Goal: Task Accomplishment & Management: Manage account settings

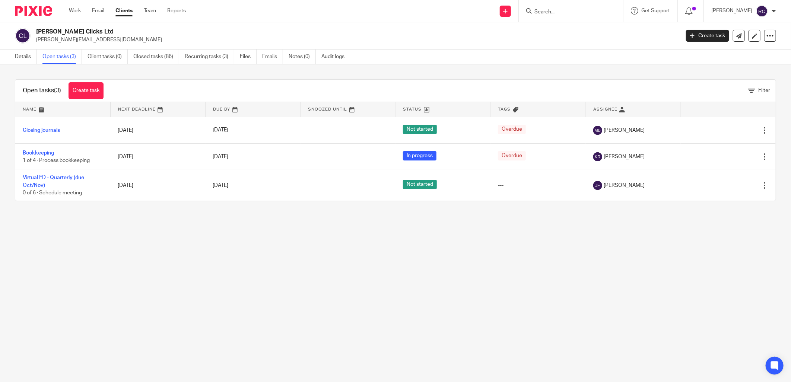
click at [543, 12] on input "Search" at bounding box center [567, 12] width 67 height 7
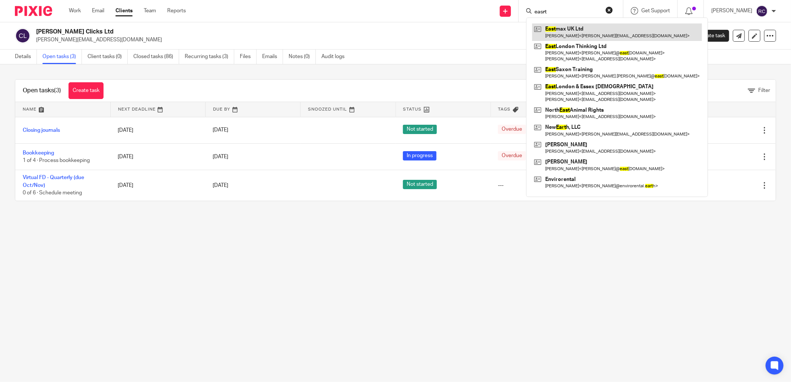
type input "easrt"
click at [570, 34] on link at bounding box center [617, 31] width 170 height 17
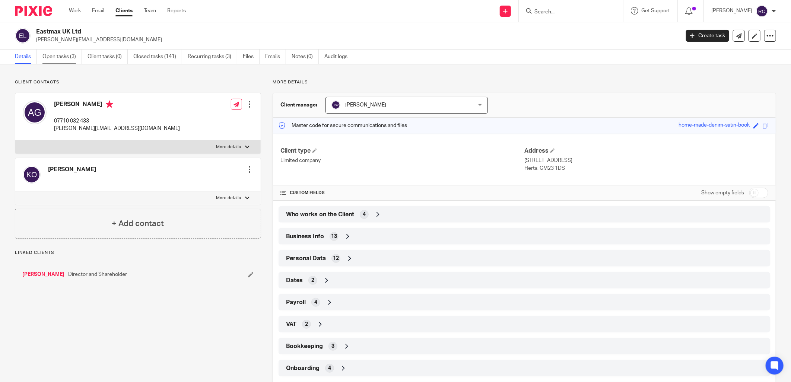
click at [57, 58] on link "Open tasks (3)" at bounding box center [61, 57] width 39 height 15
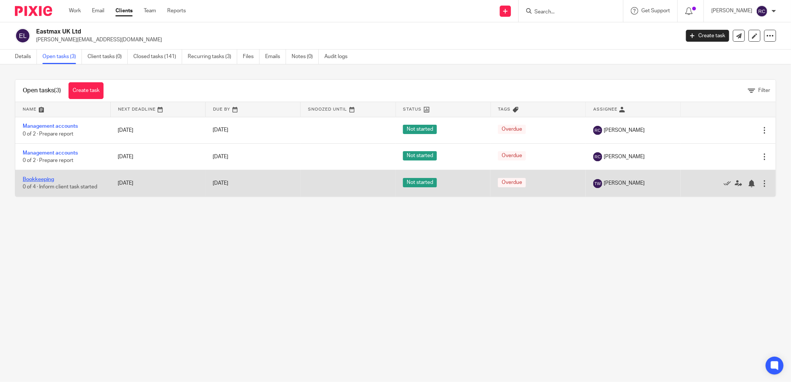
click at [36, 181] on link "Bookkeeping" at bounding box center [38, 179] width 31 height 5
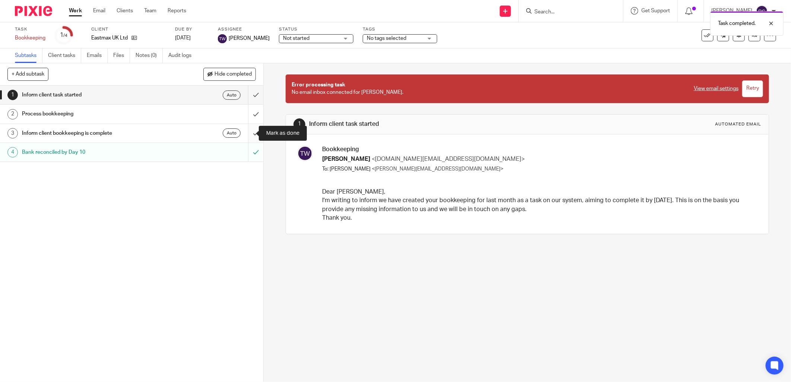
click at [250, 133] on input "submit" at bounding box center [131, 133] width 263 height 19
click at [249, 114] on input "submit" at bounding box center [131, 114] width 263 height 19
click at [248, 132] on input "submit" at bounding box center [131, 133] width 263 height 19
click at [247, 98] on input "submit" at bounding box center [131, 95] width 263 height 19
click at [134, 38] on icon at bounding box center [135, 38] width 6 height 6
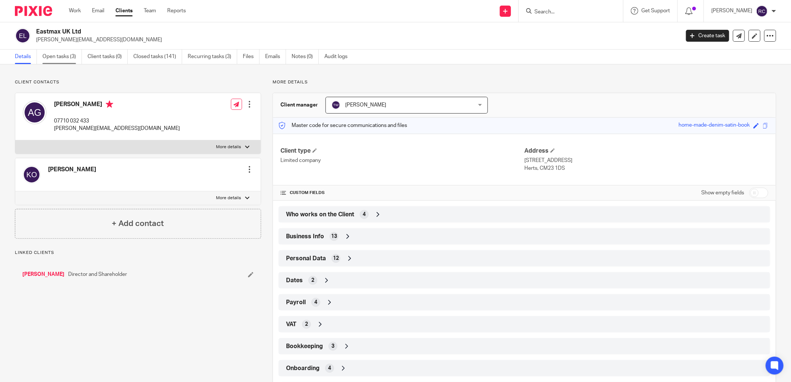
click at [59, 58] on link "Open tasks (3)" at bounding box center [61, 57] width 39 height 15
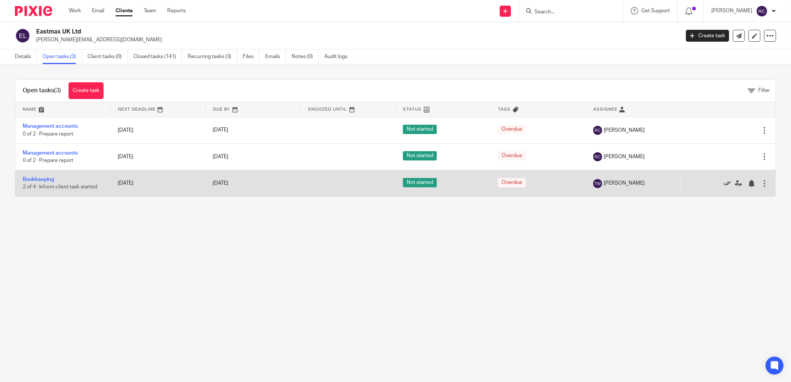
click at [724, 184] on icon at bounding box center [727, 183] width 7 height 7
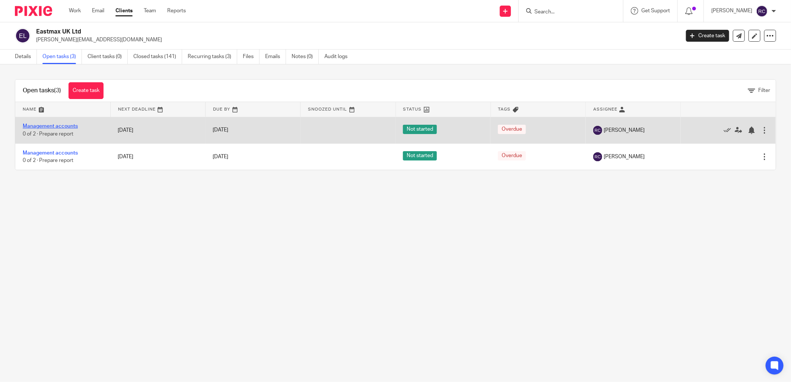
click at [57, 126] on link "Management accounts" at bounding box center [50, 126] width 55 height 5
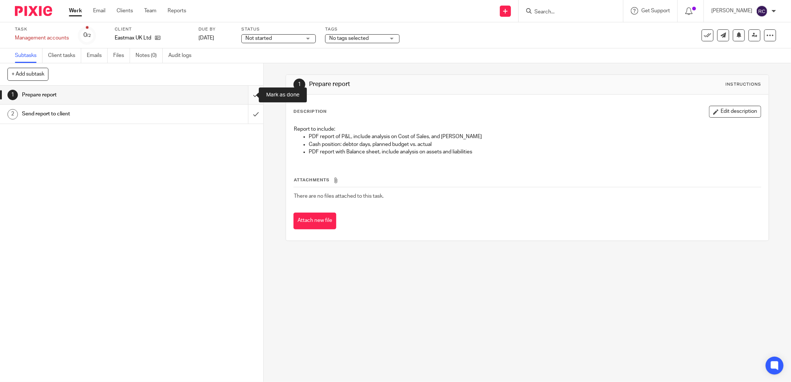
click at [247, 99] on input "submit" at bounding box center [131, 95] width 263 height 19
click at [248, 113] on input "submit" at bounding box center [131, 114] width 263 height 19
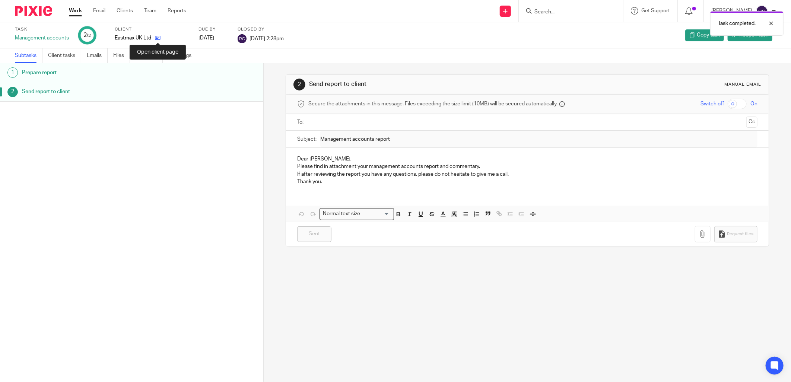
click at [158, 38] on icon at bounding box center [158, 38] width 6 height 6
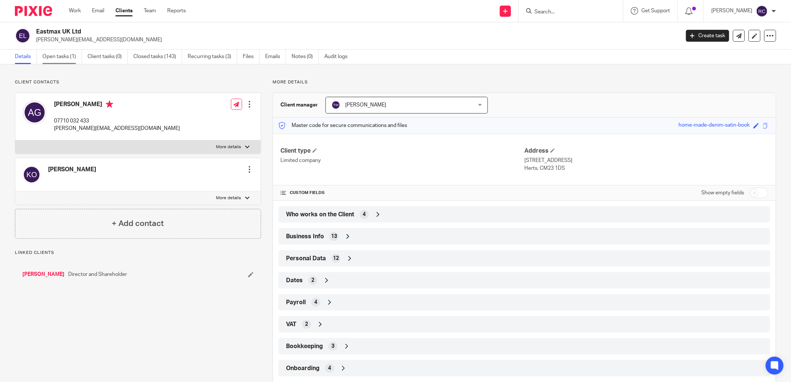
click at [54, 56] on link "Open tasks (1)" at bounding box center [61, 57] width 39 height 15
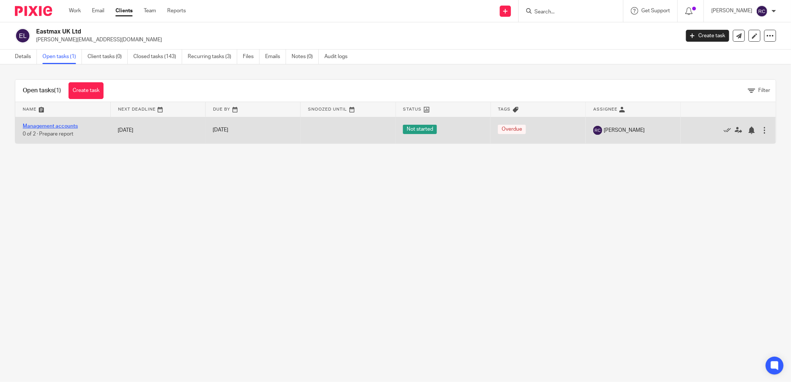
click at [57, 127] on link "Management accounts" at bounding box center [50, 126] width 55 height 5
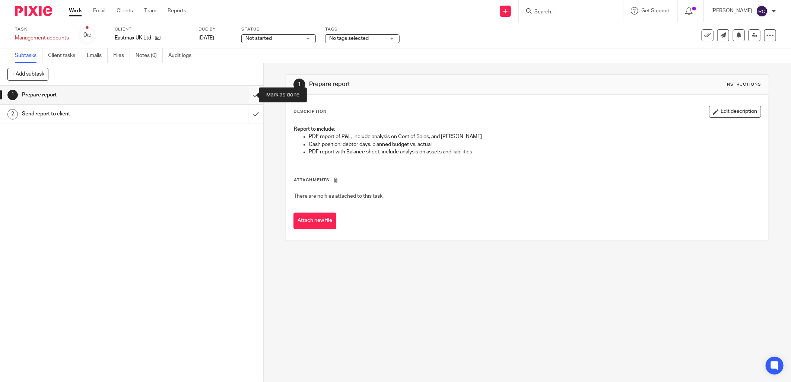
click at [245, 95] on input "submit" at bounding box center [131, 95] width 263 height 19
click at [247, 116] on input "submit" at bounding box center [131, 114] width 263 height 19
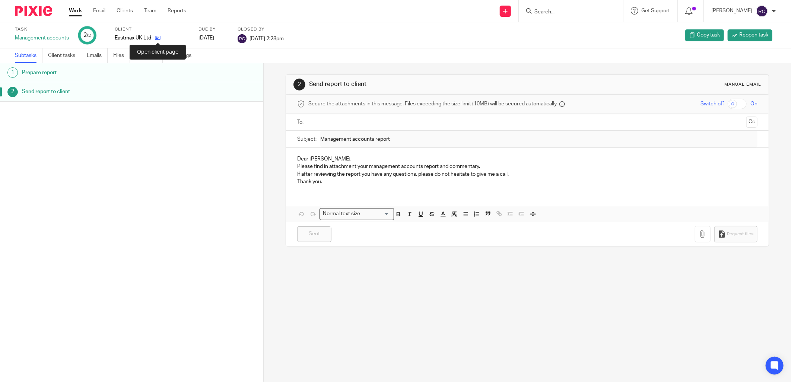
click at [158, 39] on icon at bounding box center [158, 38] width 6 height 6
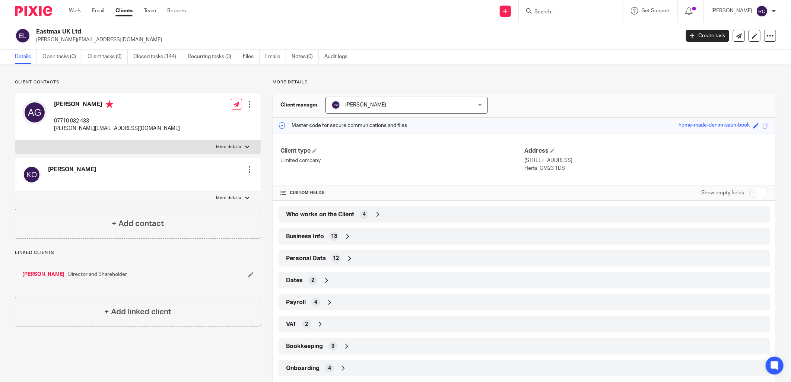
click at [559, 10] on input "Search" at bounding box center [567, 12] width 67 height 7
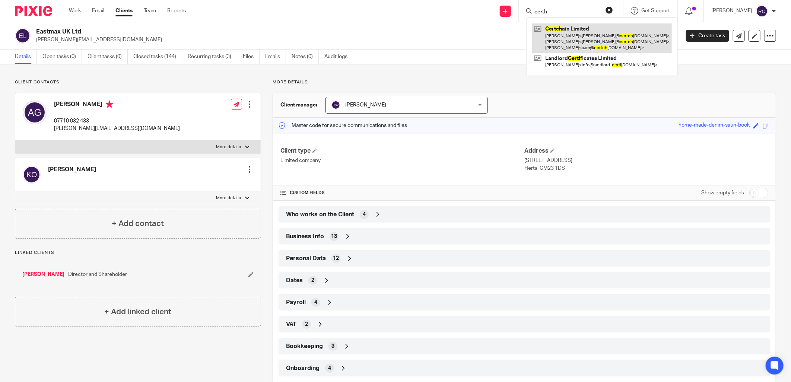
type input "certh"
click at [566, 29] on link at bounding box center [602, 37] width 140 height 29
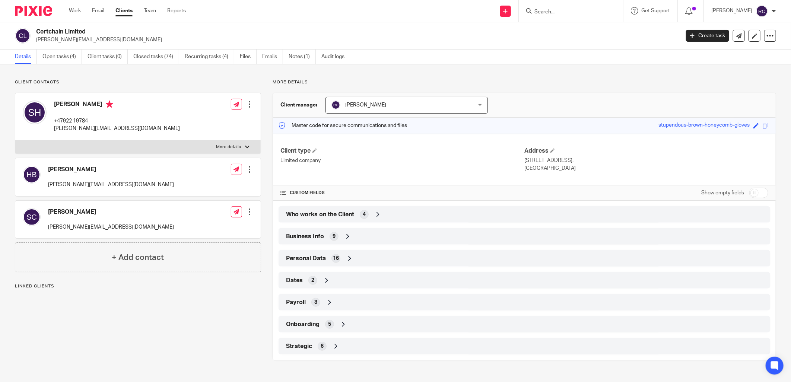
click at [310, 326] on span "Onboarding" at bounding box center [303, 325] width 34 height 8
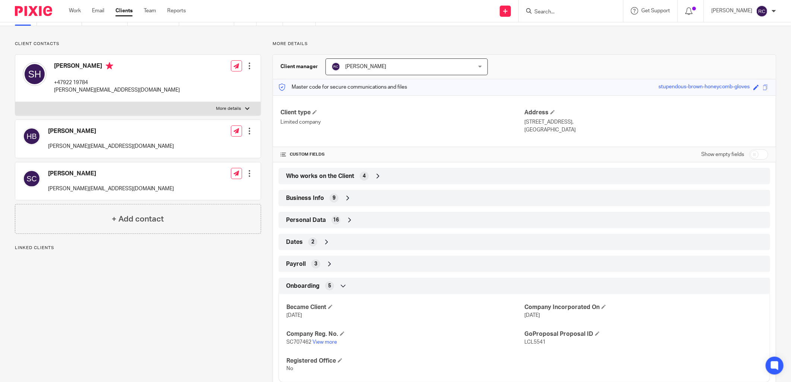
scroll to position [81, 0]
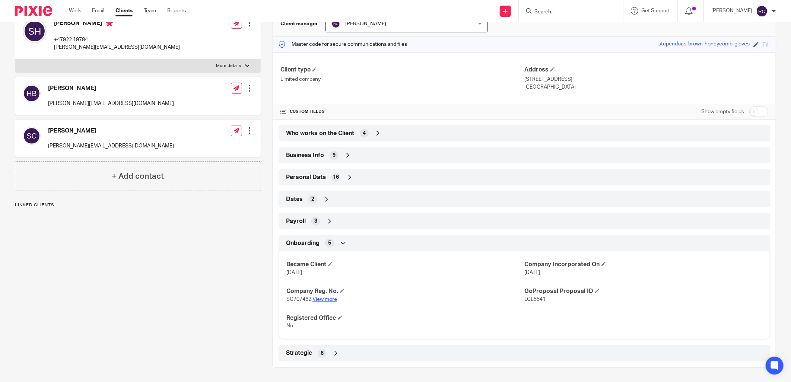
click at [324, 298] on link "View more" at bounding box center [325, 299] width 25 height 5
click at [542, 9] on input "Search" at bounding box center [567, 12] width 67 height 7
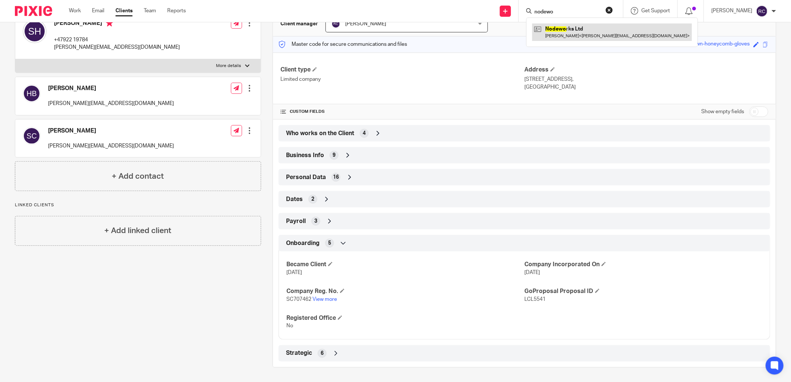
type input "nodewo"
click at [572, 27] on link at bounding box center [612, 31] width 160 height 17
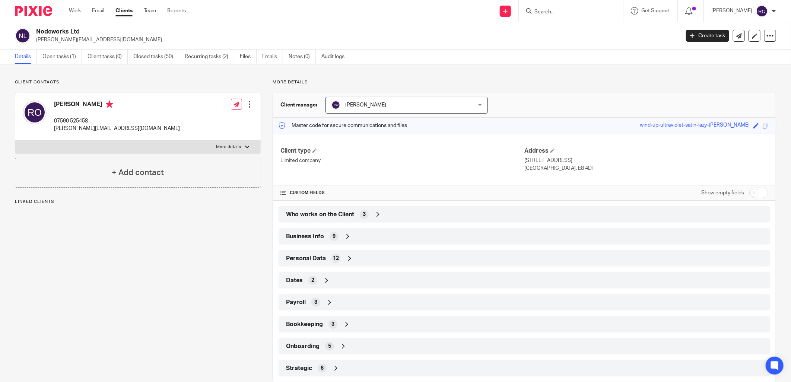
click at [313, 349] on span "Onboarding" at bounding box center [303, 347] width 34 height 8
click at [61, 58] on link "Open tasks (1)" at bounding box center [61, 57] width 39 height 15
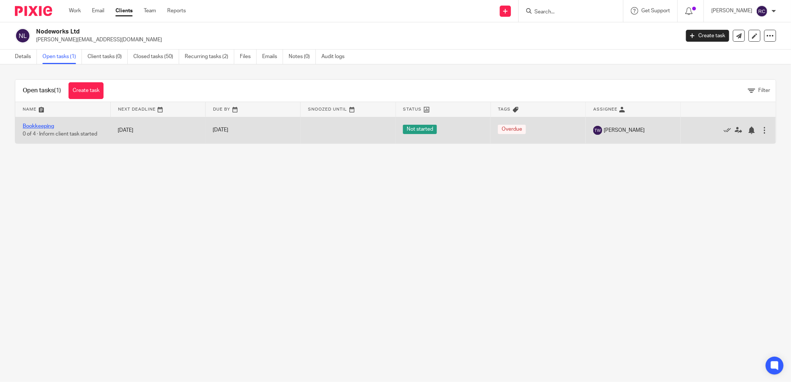
click at [46, 127] on link "Bookkeeping" at bounding box center [38, 126] width 31 height 5
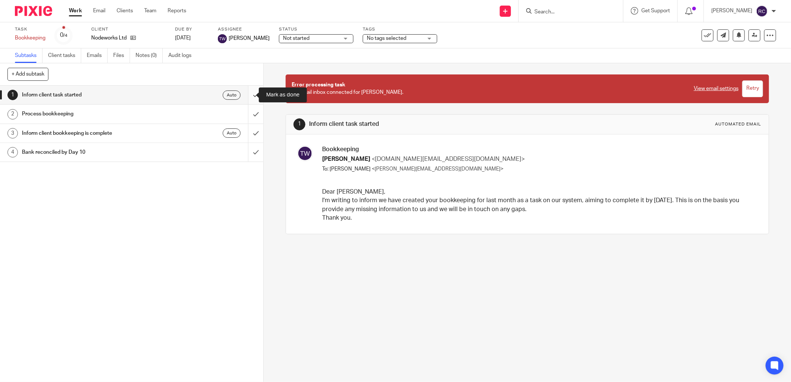
click at [246, 93] on input "submit" at bounding box center [131, 95] width 263 height 19
click at [247, 114] on input "submit" at bounding box center [131, 114] width 263 height 19
drag, startPoint x: 248, startPoint y: 131, endPoint x: 248, endPoint y: 153, distance: 21.6
click at [248, 133] on input "submit" at bounding box center [131, 133] width 263 height 19
click at [247, 153] on input "submit" at bounding box center [131, 152] width 263 height 19
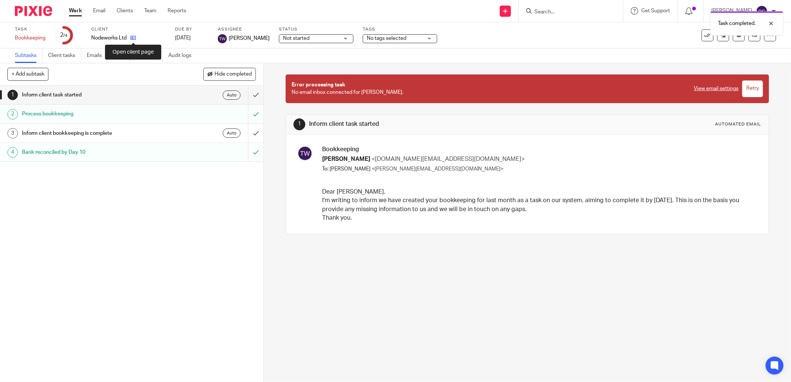
click at [133, 37] on icon at bounding box center [133, 38] width 6 height 6
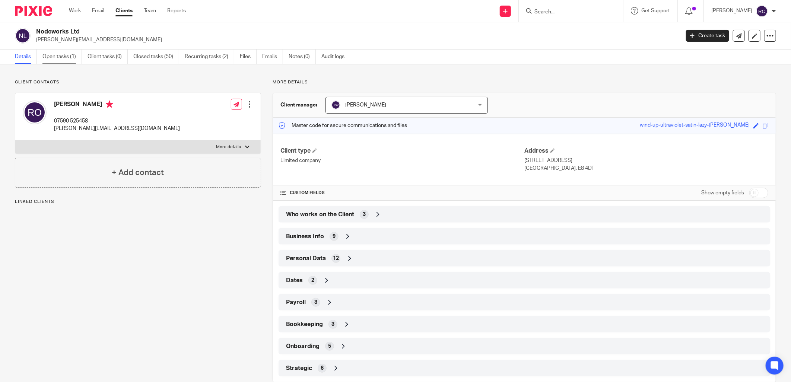
click at [53, 57] on link "Open tasks (1)" at bounding box center [61, 57] width 39 height 15
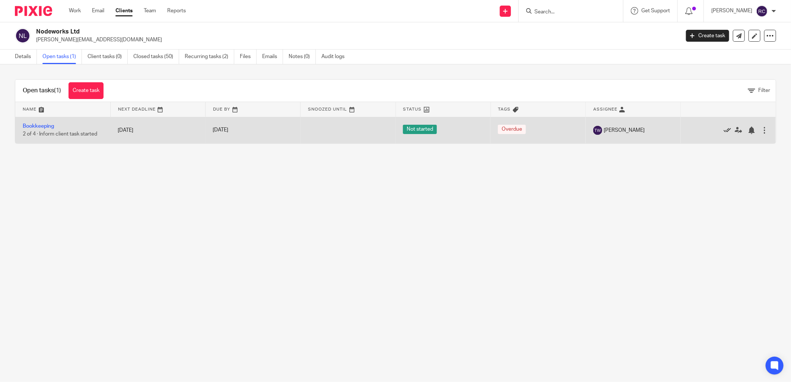
click at [724, 130] on icon at bounding box center [727, 130] width 7 height 7
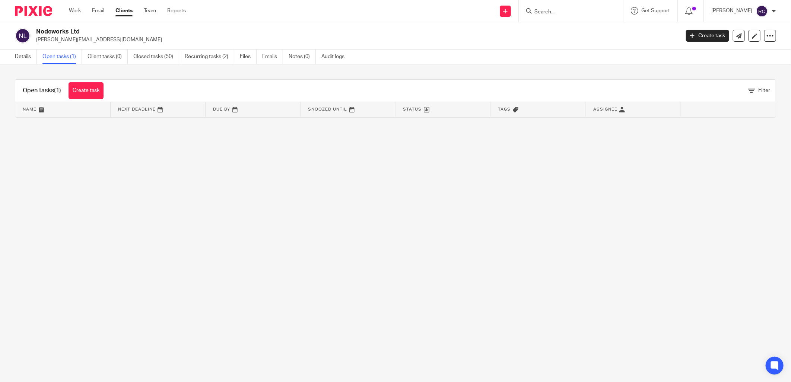
click at [57, 56] on link "Open tasks (1)" at bounding box center [61, 57] width 39 height 15
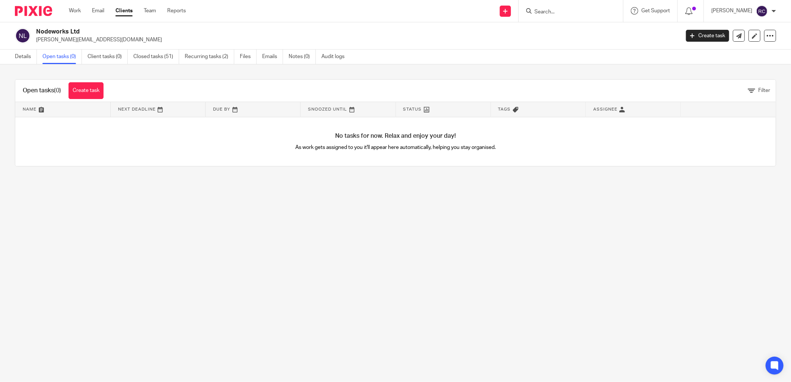
click at [553, 15] on input "Search" at bounding box center [567, 12] width 67 height 7
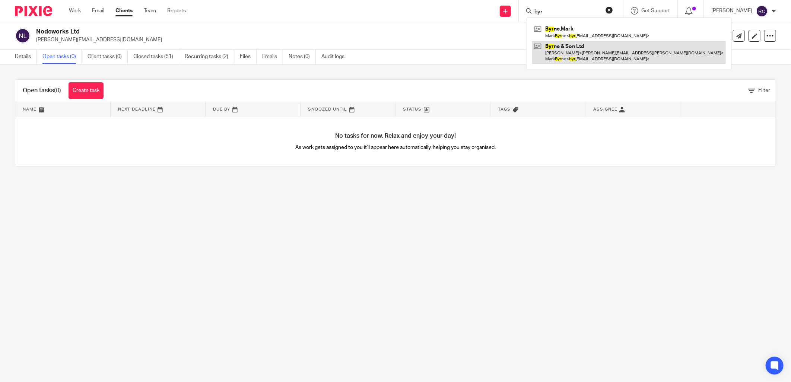
type input "byr"
click at [564, 49] on link at bounding box center [629, 52] width 194 height 23
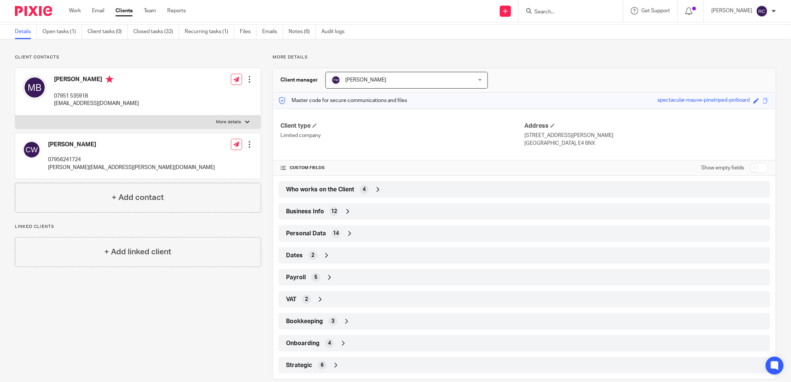
scroll to position [37, 0]
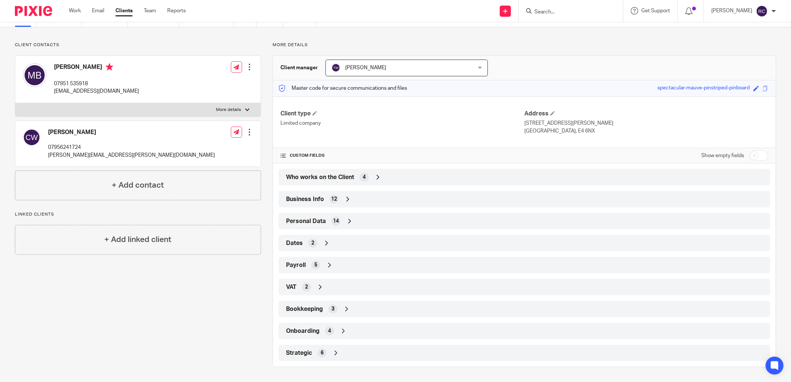
click at [308, 328] on span "Onboarding" at bounding box center [303, 332] width 34 height 8
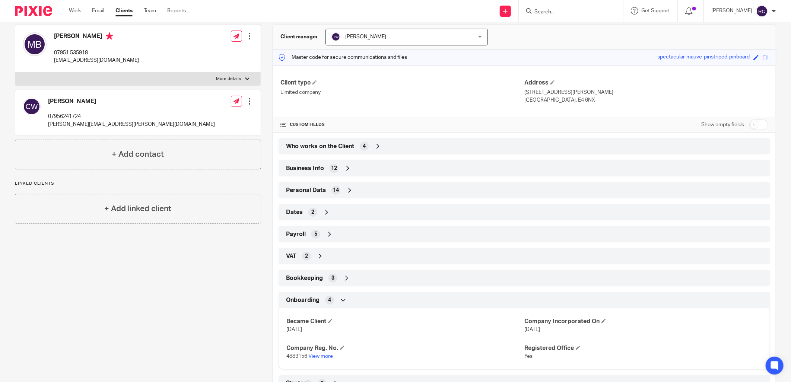
scroll to position [99, 0]
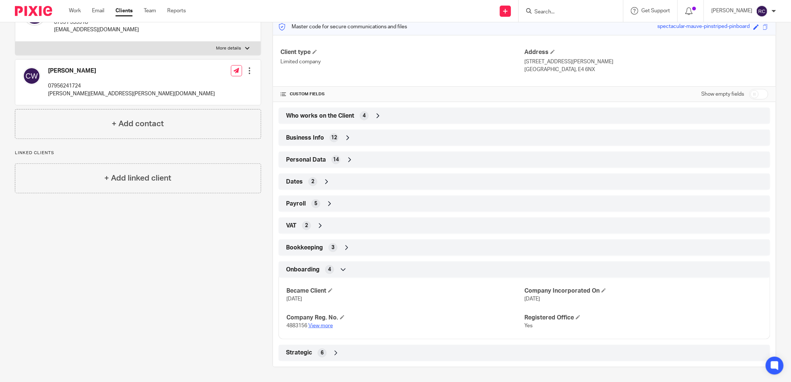
click at [322, 324] on link "View more" at bounding box center [321, 325] width 25 height 5
click at [330, 114] on span "Who works on the Client" at bounding box center [320, 116] width 68 height 8
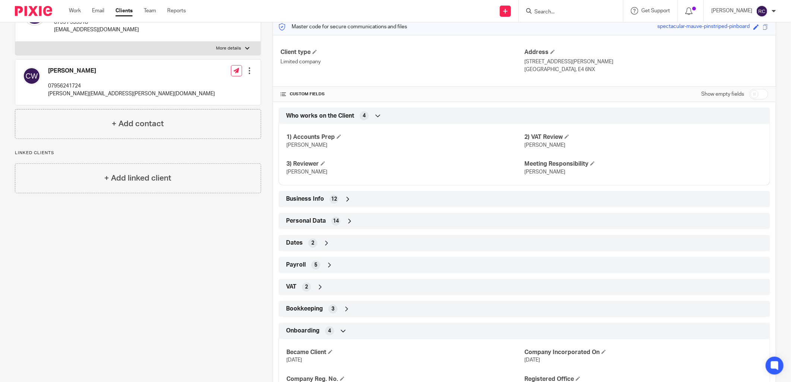
click at [329, 114] on span "Who works on the Client" at bounding box center [320, 116] width 68 height 8
